Goal: Communication & Community: Share content

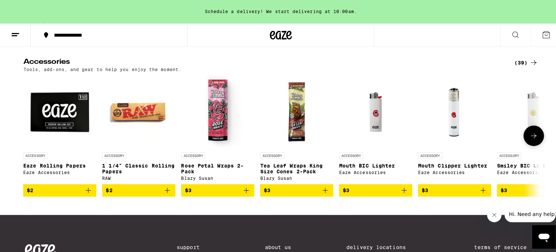
scroll to position [3292, 0]
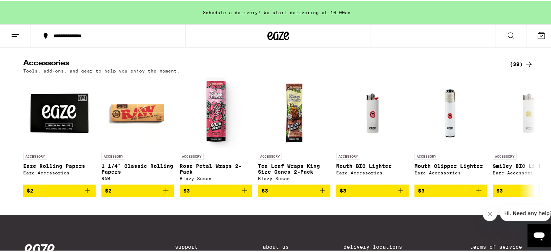
drag, startPoint x: 539, startPoint y: 34, endPoint x: 533, endPoint y: 37, distance: 6.5
click at [539, 34] on icon at bounding box center [541, 34] width 9 height 9
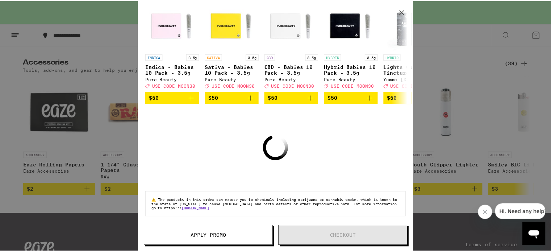
scroll to position [74, 0]
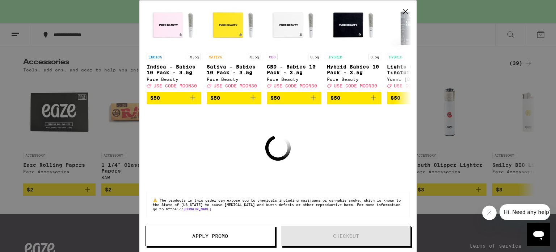
click at [404, 14] on icon at bounding box center [405, 11] width 11 height 11
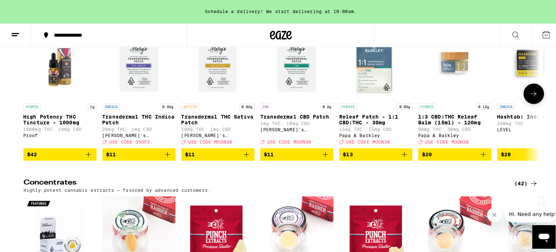
scroll to position [3002, 0]
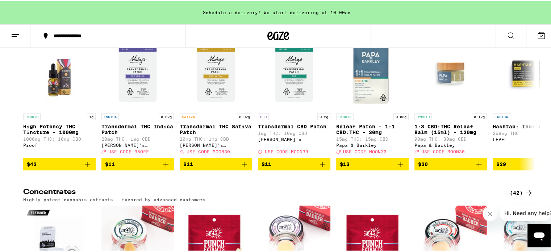
click at [11, 34] on icon at bounding box center [15, 34] width 9 height 9
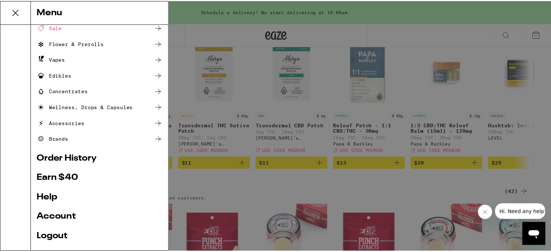
scroll to position [72, 0]
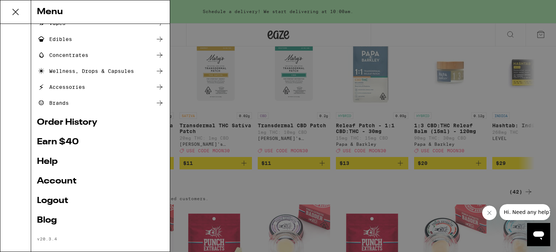
click at [52, 146] on link "Earn $ 40" at bounding box center [100, 142] width 127 height 9
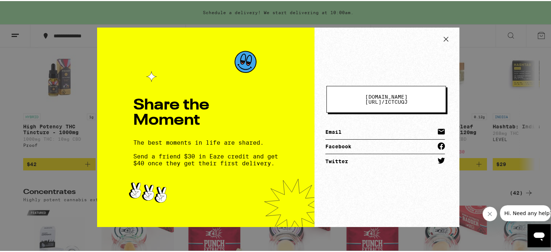
click at [394, 98] on span "[DOMAIN_NAME][URL] /" at bounding box center [386, 98] width 42 height 11
click at [334, 144] on link "Facebook" at bounding box center [385, 145] width 120 height 14
click at [336, 131] on link "Email" at bounding box center [385, 131] width 120 height 14
click at [444, 39] on icon at bounding box center [446, 37] width 4 height 4
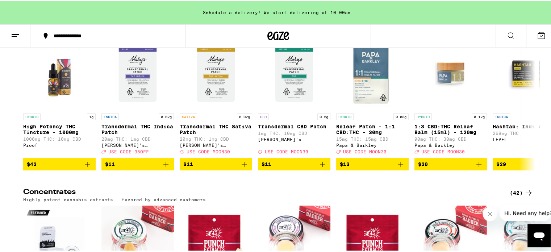
click at [13, 37] on icon at bounding box center [15, 34] width 9 height 9
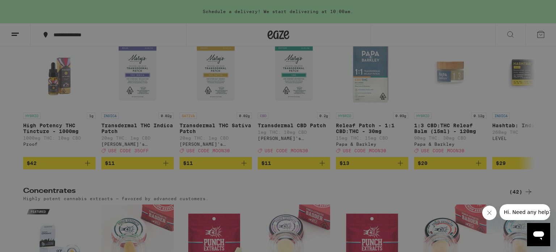
click at [71, 217] on link "Earn $ 40" at bounding box center [100, 214] width 127 height 9
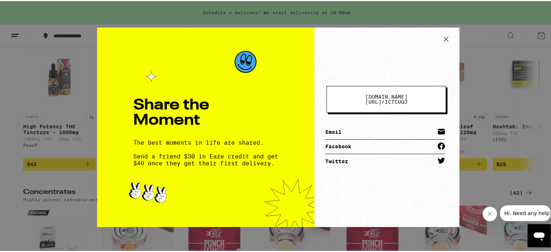
drag, startPoint x: 375, startPoint y: 98, endPoint x: 352, endPoint y: 104, distance: 23.2
click at [352, 104] on button "[DOMAIN_NAME][URL] / ictcuqj" at bounding box center [386, 98] width 120 height 27
